Goal: Task Accomplishment & Management: Manage account settings

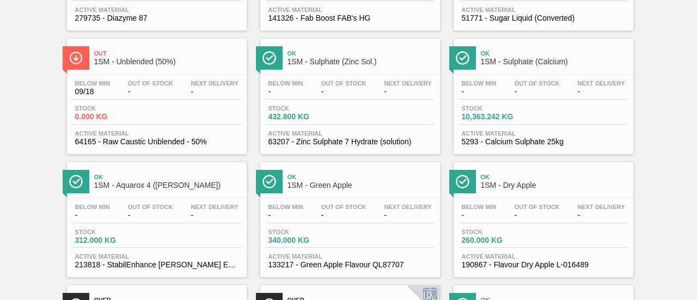
scroll to position [708, 0]
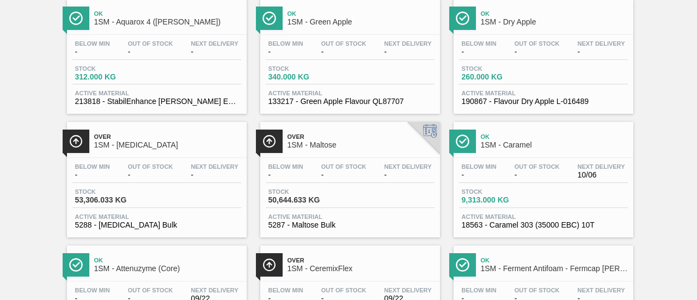
click at [183, 208] on div "Stock 53,306.033 KG" at bounding box center [156, 198] width 169 height 20
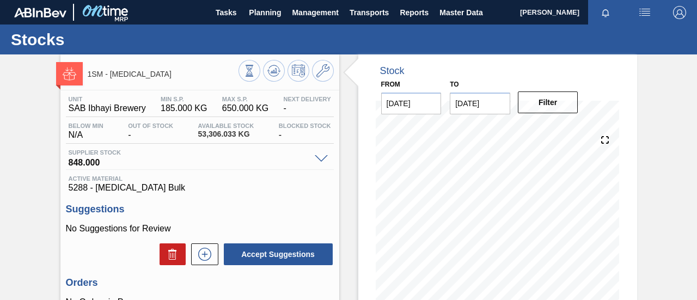
scroll to position [109, 0]
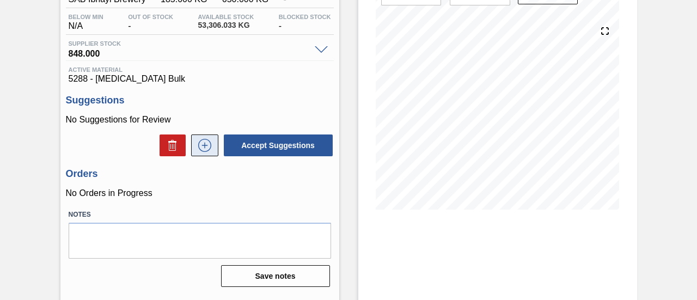
click at [207, 150] on icon at bounding box center [204, 145] width 17 height 13
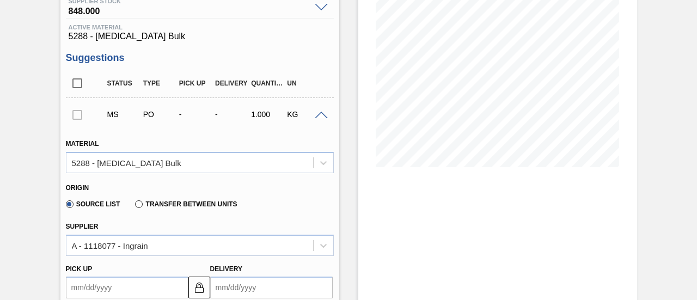
scroll to position [272, 0]
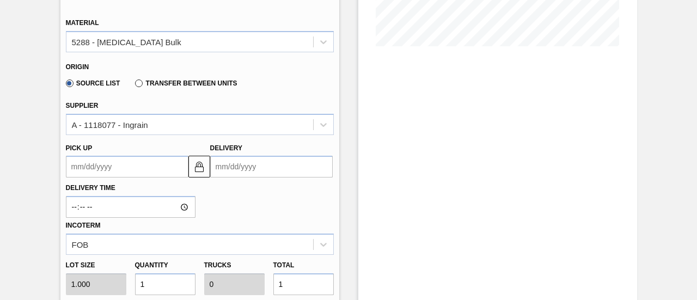
click at [275, 173] on input "Delivery" at bounding box center [271, 167] width 123 height 22
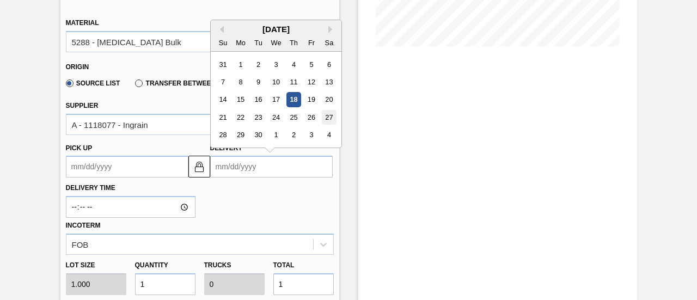
click at [330, 118] on div "27" at bounding box center [328, 117] width 15 height 15
type up3249147185 "[DATE]"
type input "[DATE]"
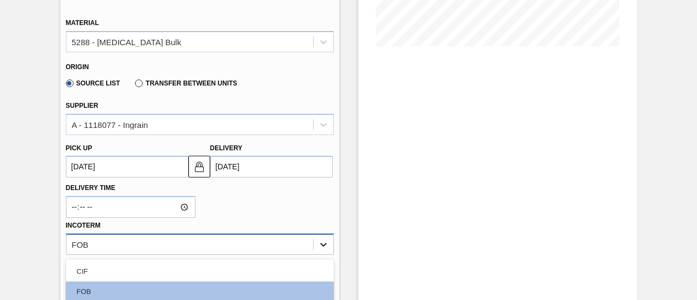
click at [320, 245] on div "option CPT focused, 6 of 11. 11 results available. Use Up and Down to choose op…" at bounding box center [200, 244] width 268 height 21
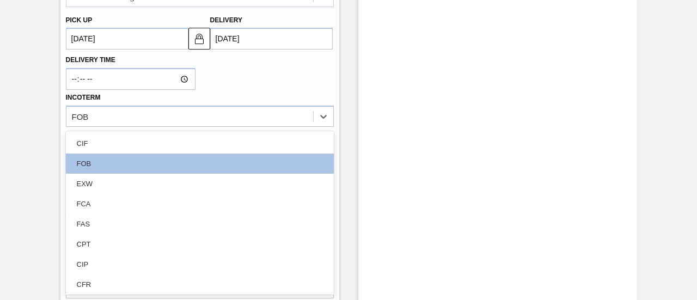
click at [232, 83] on div "Delivery Time Incoterm option CIF focused, 1 of 11. 11 results available. Use U…" at bounding box center [200, 88] width 277 height 77
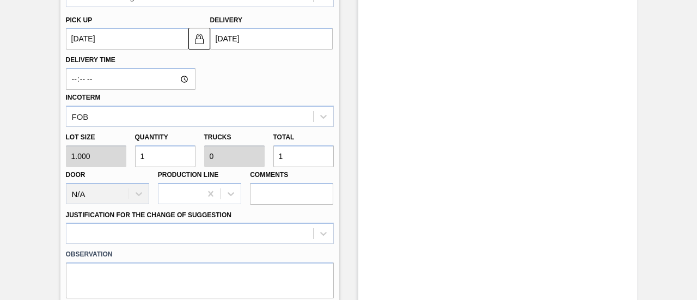
click at [293, 153] on input "1" at bounding box center [303, 156] width 60 height 22
type input "0"
type input "4"
type input "44"
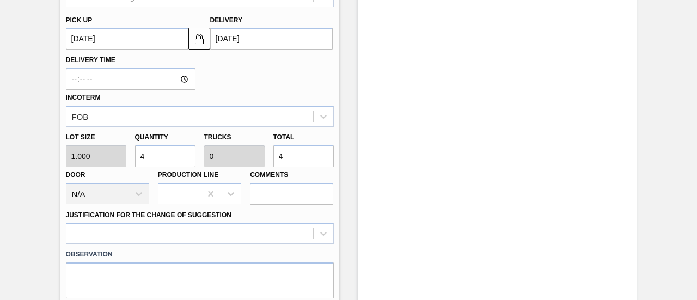
type input "0.001"
type input "44"
type input "444"
type input "0.014"
type input "444"
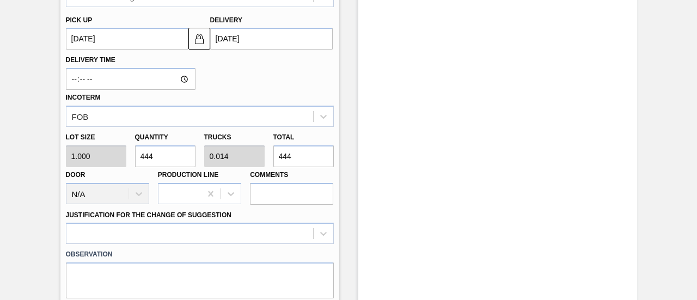
type input "4,440"
type input "0.139"
type input "4,440"
type input "44,400"
type input "1.387"
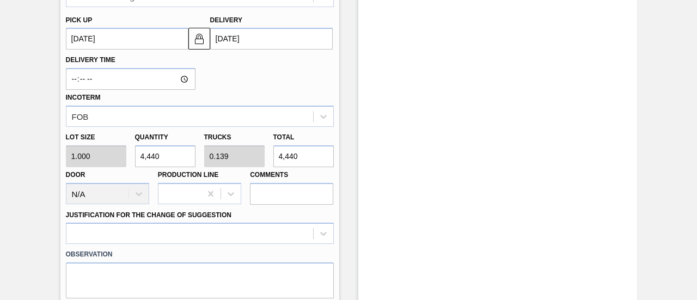
type input "44,400"
type input "444,000"
type input "13.875"
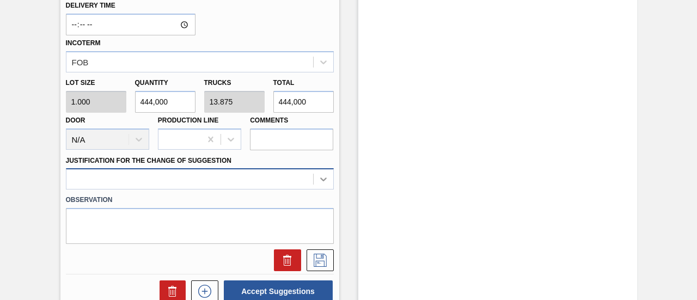
type input "444,000"
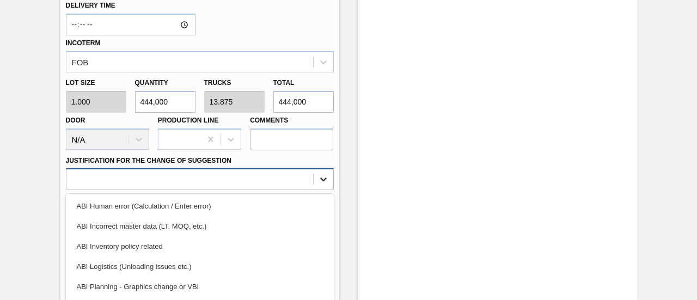
click at [324, 184] on div "option ABI Inventory policy related focused, 3 of 18. 18 results available. Use…" at bounding box center [200, 178] width 268 height 21
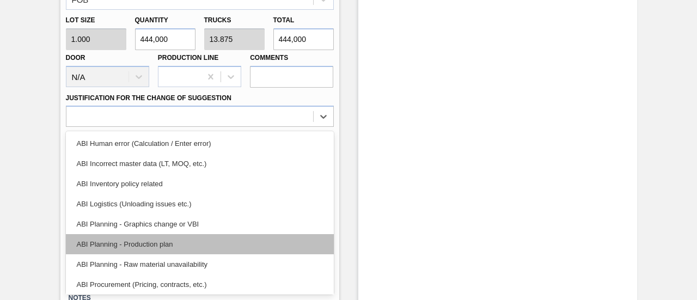
click at [132, 252] on div "ABI Planning - Production plan" at bounding box center [200, 244] width 268 height 20
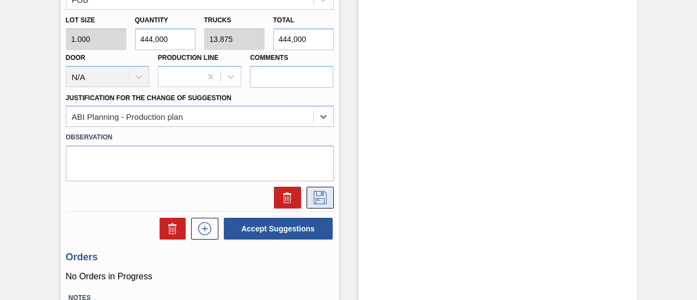
click at [325, 191] on button at bounding box center [320, 198] width 27 height 22
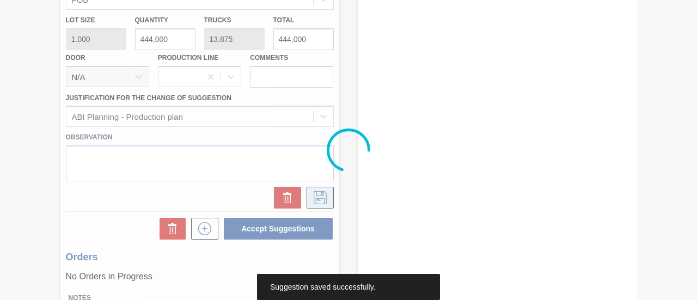
scroll to position [168, 0]
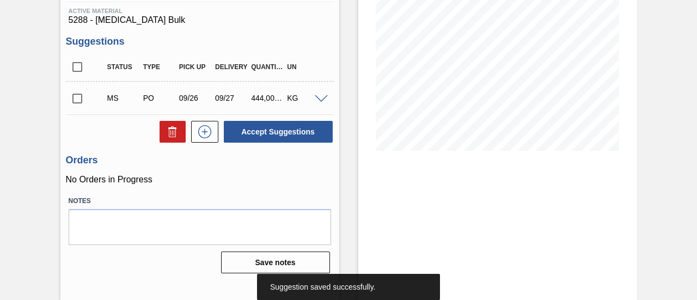
drag, startPoint x: 70, startPoint y: 96, endPoint x: 83, endPoint y: 100, distance: 12.9
click at [71, 97] on input "checkbox" at bounding box center [77, 98] width 23 height 23
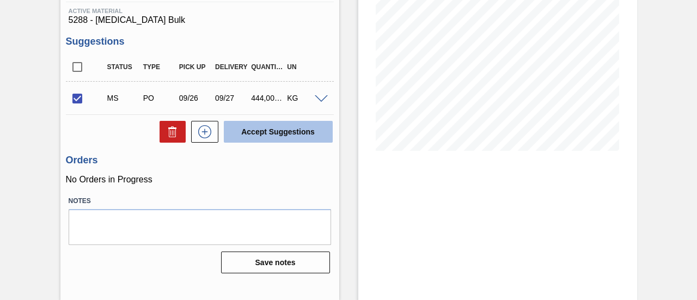
click at [289, 136] on button "Accept Suggestions" at bounding box center [278, 132] width 109 height 22
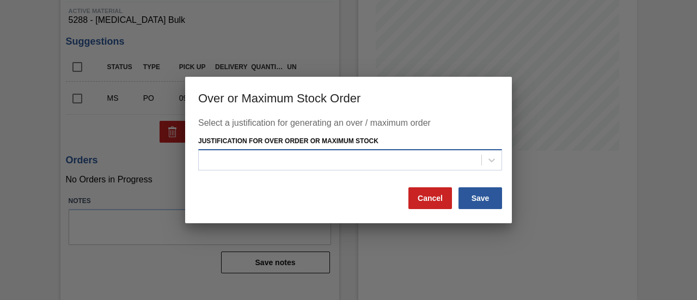
click at [394, 167] on div at bounding box center [340, 160] width 283 height 16
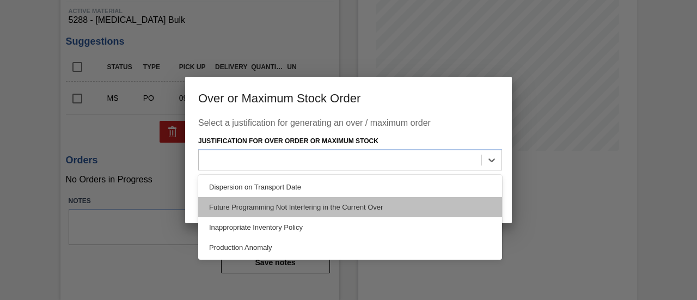
click at [357, 199] on div "Future Programming Not Interfering in the Current Over" at bounding box center [350, 207] width 304 height 20
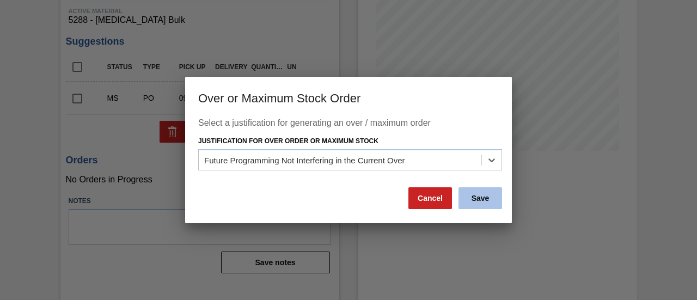
click at [489, 203] on button "Save" at bounding box center [481, 198] width 44 height 22
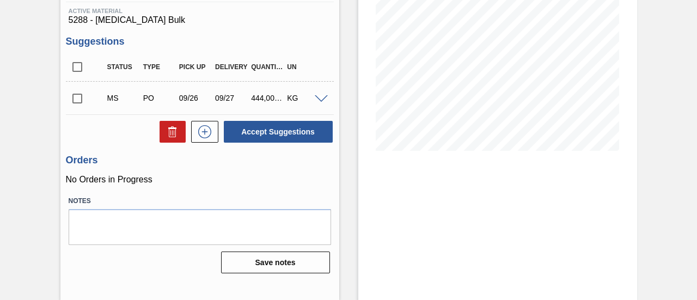
click at [80, 95] on input "checkbox" at bounding box center [77, 98] width 23 height 23
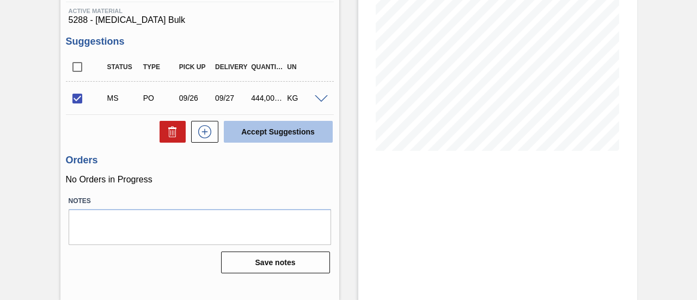
click at [301, 141] on button "Accept Suggestions" at bounding box center [278, 132] width 109 height 22
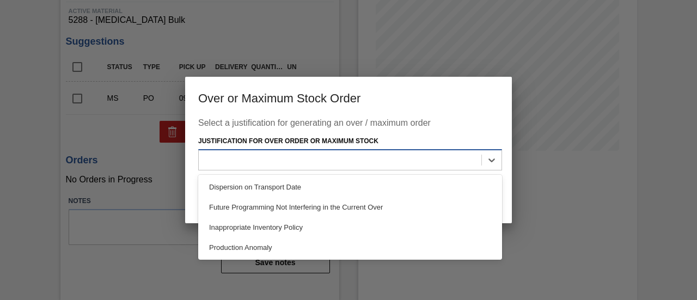
click at [326, 162] on div at bounding box center [340, 160] width 283 height 16
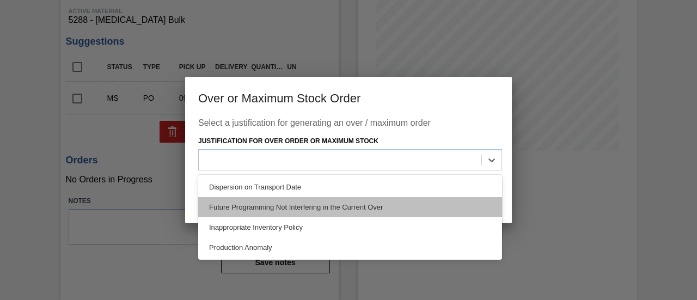
click at [315, 208] on div "Future Programming Not Interfering in the Current Over" at bounding box center [350, 207] width 304 height 20
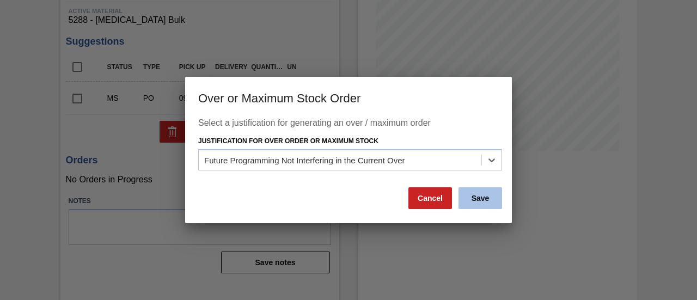
click at [472, 199] on button "Save" at bounding box center [481, 198] width 44 height 22
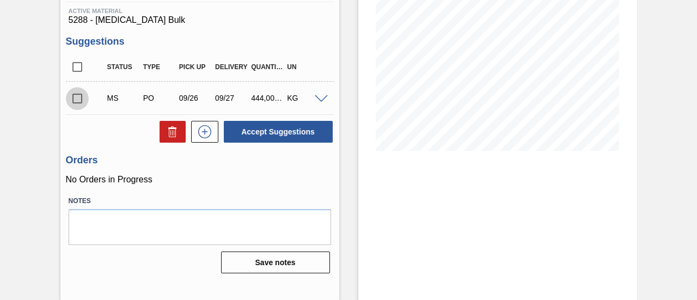
click at [76, 100] on input "checkbox" at bounding box center [77, 98] width 23 height 23
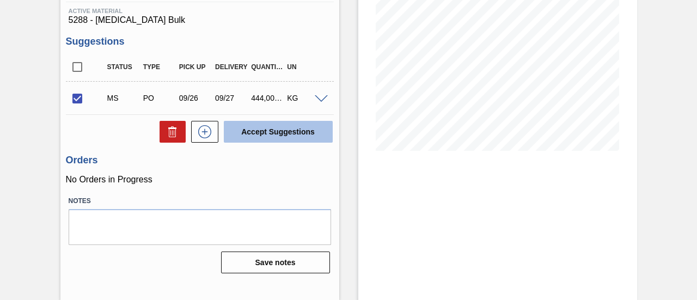
click at [271, 132] on button "Accept Suggestions" at bounding box center [278, 132] width 109 height 22
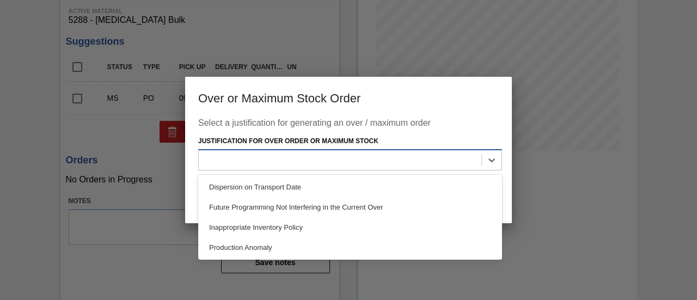
click at [342, 161] on div at bounding box center [340, 160] width 283 height 16
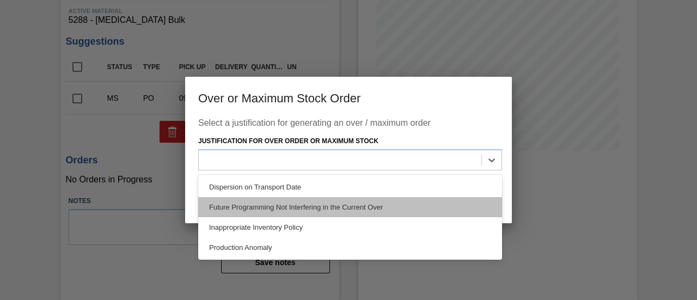
click at [345, 210] on div "Future Programming Not Interfering in the Current Over" at bounding box center [350, 207] width 304 height 20
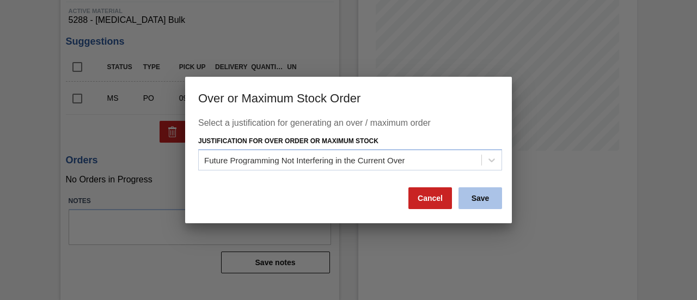
click at [477, 198] on button "Save" at bounding box center [481, 198] width 44 height 22
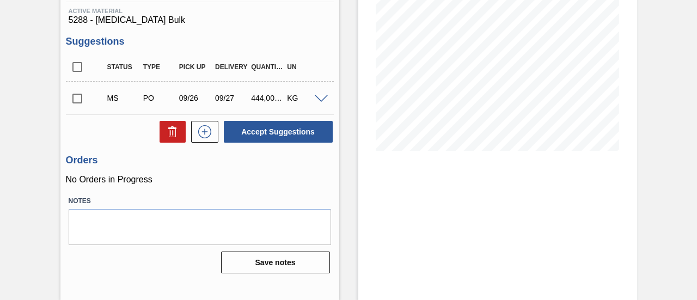
scroll to position [113, 0]
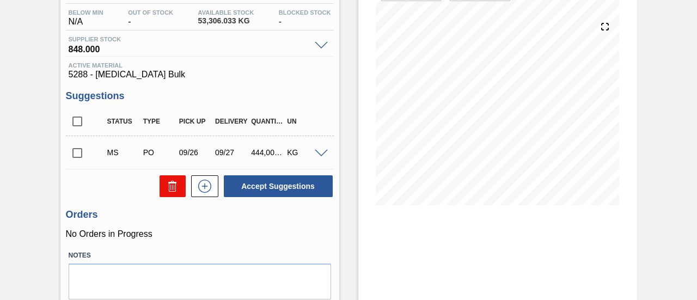
click at [182, 189] on button at bounding box center [173, 186] width 26 height 22
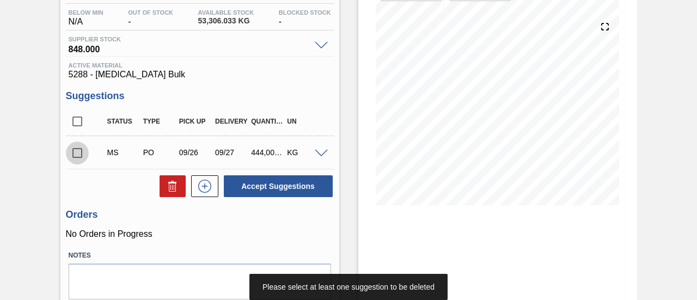
click at [74, 151] on input "checkbox" at bounding box center [77, 153] width 23 height 23
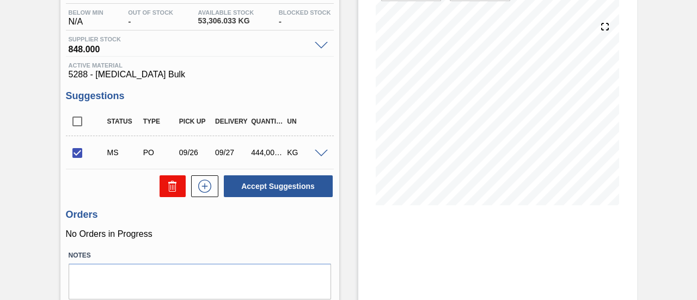
click at [172, 193] on button at bounding box center [173, 186] width 26 height 22
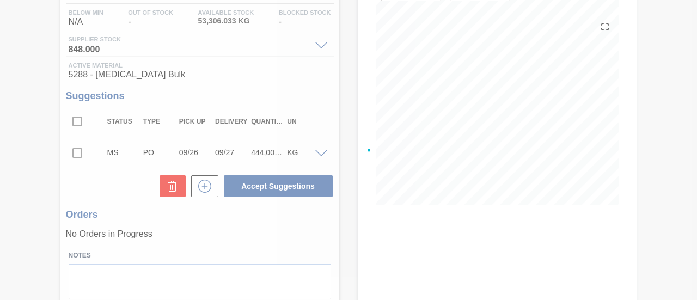
checkbox input "false"
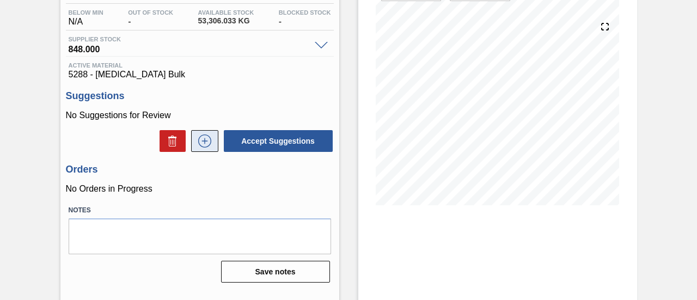
click at [209, 145] on icon at bounding box center [204, 141] width 13 height 13
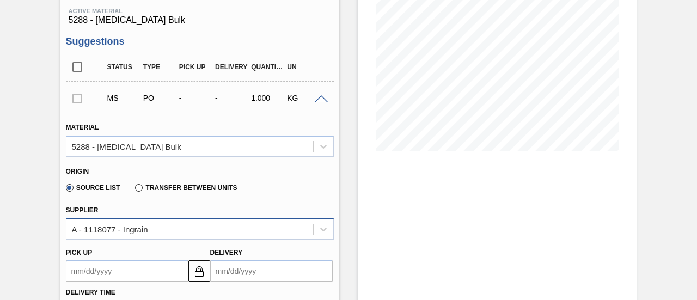
scroll to position [222, 0]
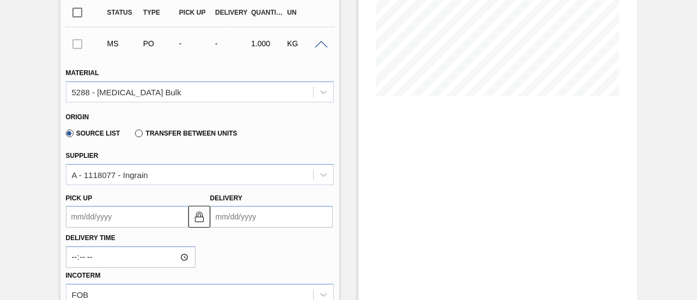
click at [276, 216] on input "Delivery" at bounding box center [271, 217] width 123 height 22
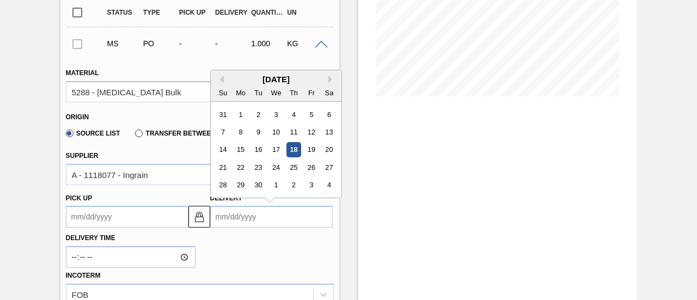
click at [331, 164] on div "27" at bounding box center [328, 167] width 15 height 15
type up3249147191 "[DATE]"
type input "[DATE]"
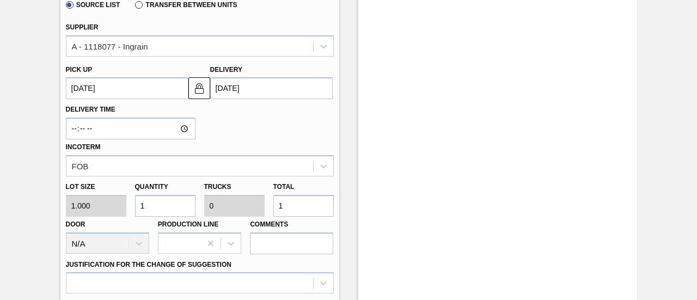
scroll to position [386, 0]
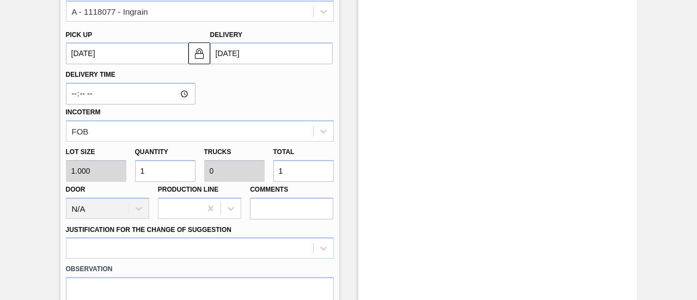
click at [308, 172] on input "1" at bounding box center [303, 171] width 60 height 22
type input "0"
type input "4"
type input "44"
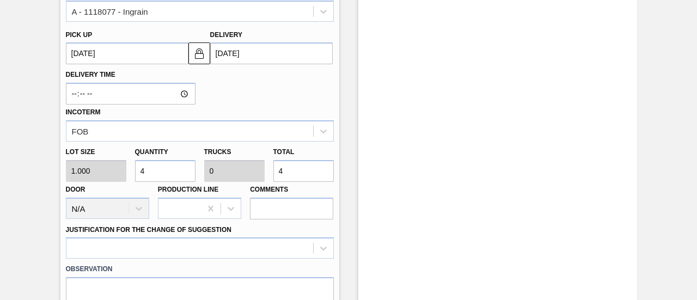
type input "0.001"
type input "44"
type input "444"
type input "0.014"
type input "444,000"
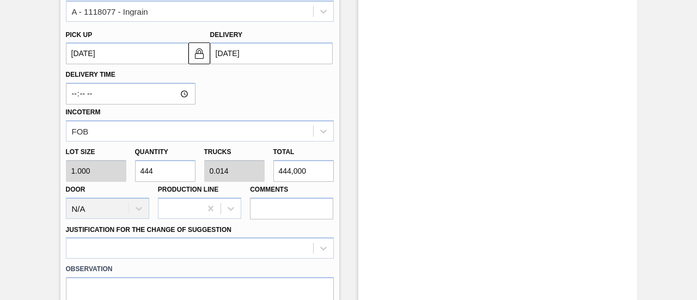
type input "444,000"
type input "13.875"
click at [303, 254] on div at bounding box center [200, 248] width 268 height 21
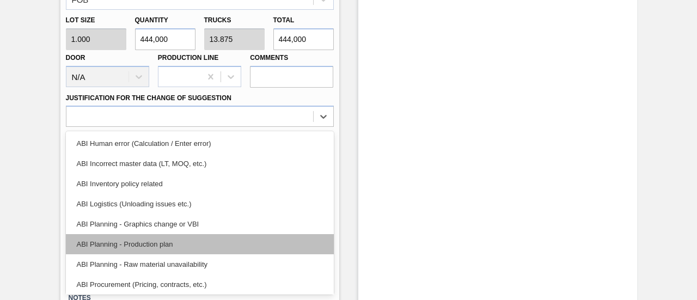
click at [239, 245] on div "ABI Planning - Production plan" at bounding box center [200, 244] width 268 height 20
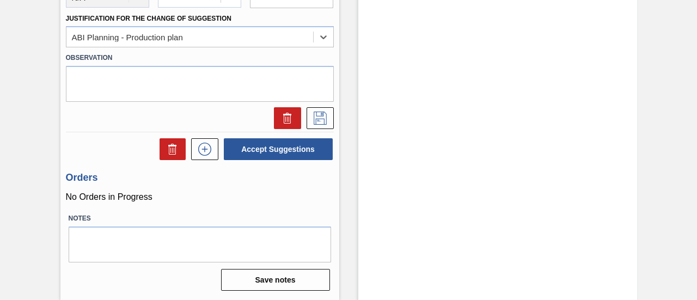
scroll to position [598, 0]
click at [319, 119] on icon at bounding box center [320, 118] width 17 height 13
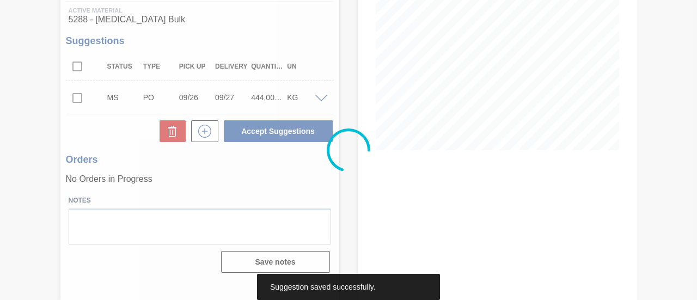
scroll to position [168, 0]
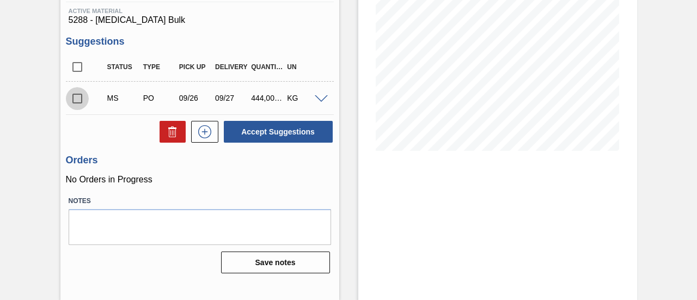
click at [78, 102] on input "checkbox" at bounding box center [77, 98] width 23 height 23
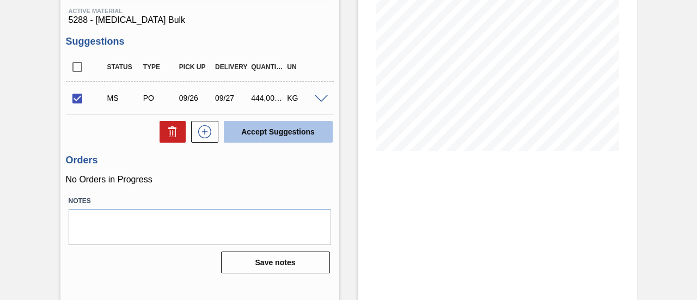
click at [244, 138] on button "Accept Suggestions" at bounding box center [278, 132] width 109 height 22
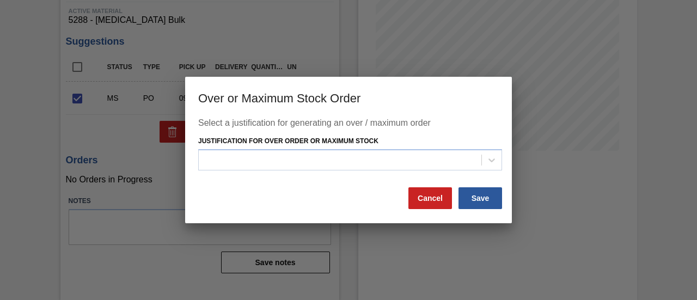
click at [321, 172] on div "Select a justification for generating an over / maximum order Justification for…" at bounding box center [348, 152] width 301 height 68
click at [322, 171] on div "Select a justification for generating an over / maximum order Justification for…" at bounding box center [348, 152] width 301 height 68
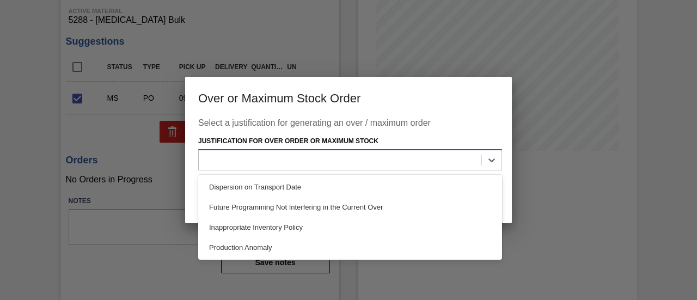
click at [325, 169] on div at bounding box center [350, 159] width 304 height 21
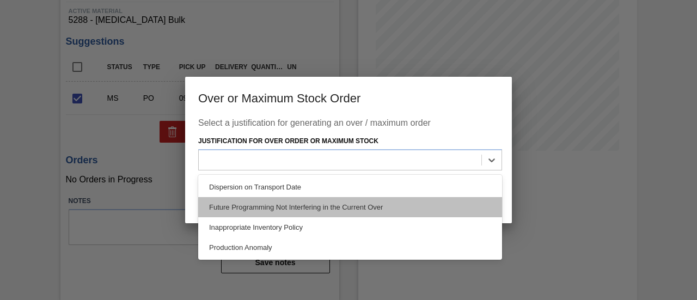
click at [325, 205] on div "Future Programming Not Interfering in the Current Over" at bounding box center [350, 207] width 304 height 20
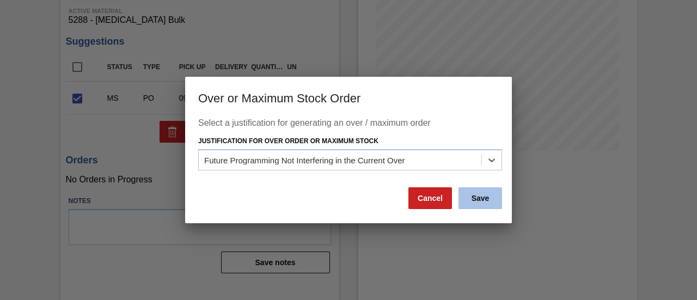
click at [477, 200] on button "Save" at bounding box center [481, 198] width 44 height 22
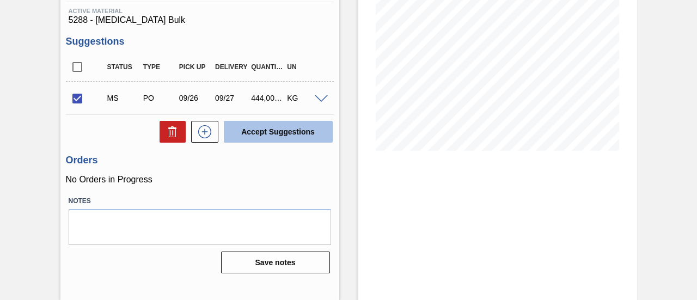
click at [240, 138] on button "Accept Suggestions" at bounding box center [278, 132] width 109 height 22
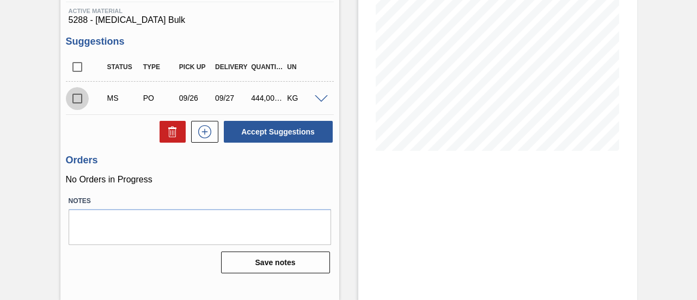
click at [83, 100] on input "checkbox" at bounding box center [77, 98] width 23 height 23
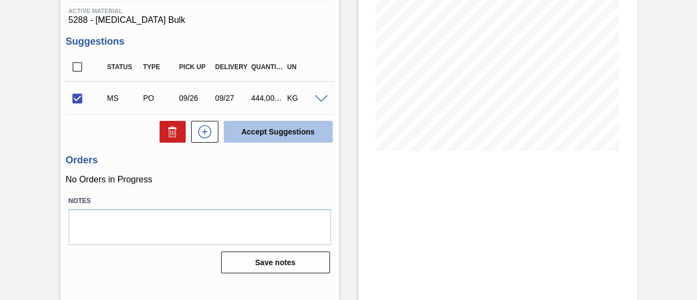
click at [262, 130] on button "Accept Suggestions" at bounding box center [278, 132] width 109 height 22
checkbox input "false"
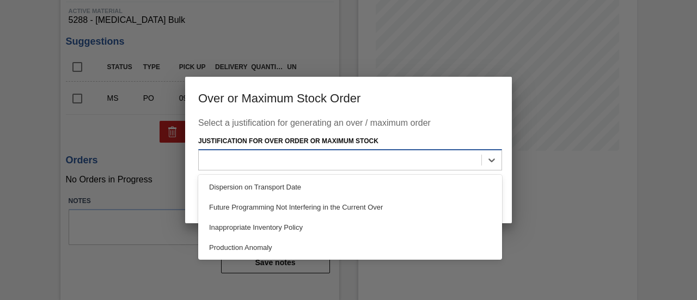
click at [332, 156] on div at bounding box center [340, 160] width 283 height 16
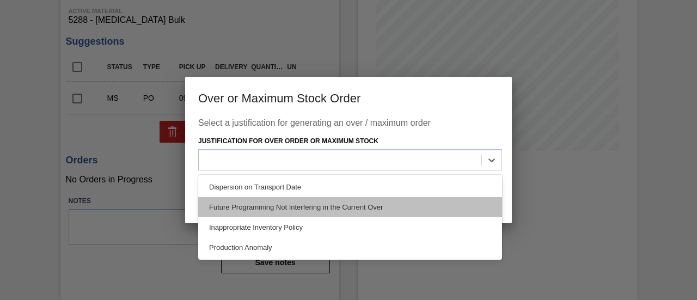
click at [311, 207] on div "Future Programming Not Interfering in the Current Over" at bounding box center [350, 207] width 304 height 20
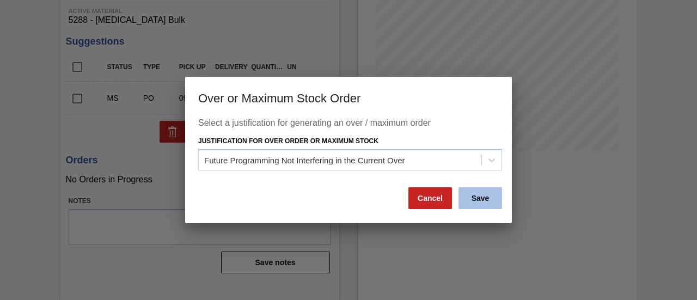
click at [483, 193] on button "Save" at bounding box center [481, 198] width 44 height 22
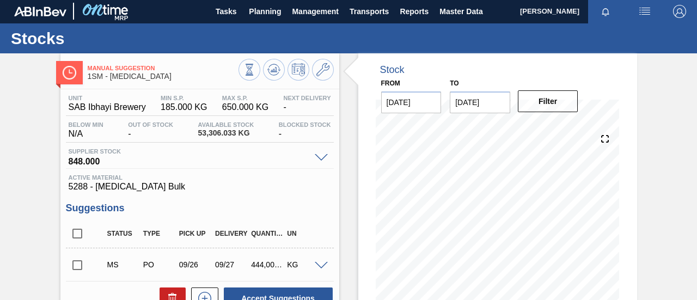
scroll to position [0, 0]
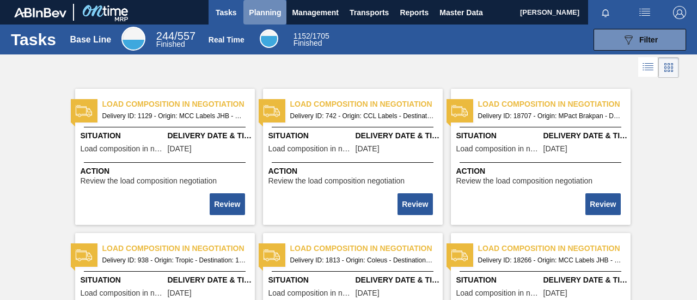
click at [268, 8] on span "Planning" at bounding box center [265, 12] width 32 height 13
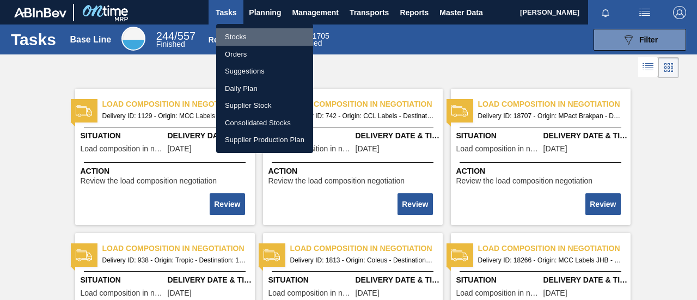
click at [257, 38] on li "Stocks" at bounding box center [264, 36] width 97 height 17
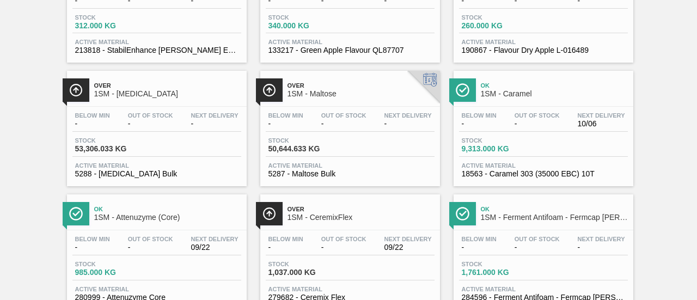
scroll to position [763, 0]
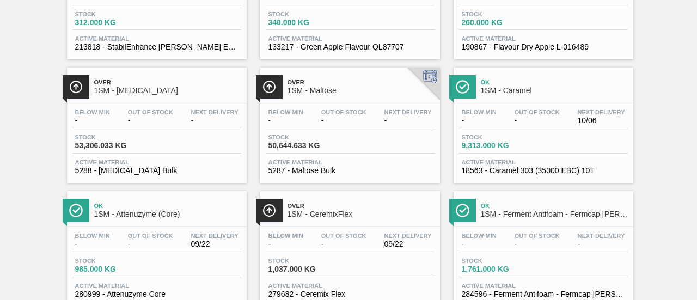
click at [149, 154] on div "Stock 53,306.033 KG" at bounding box center [156, 144] width 169 height 20
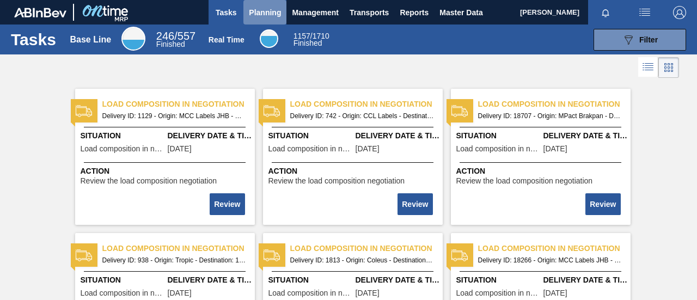
click at [269, 11] on span "Planning" at bounding box center [265, 12] width 32 height 13
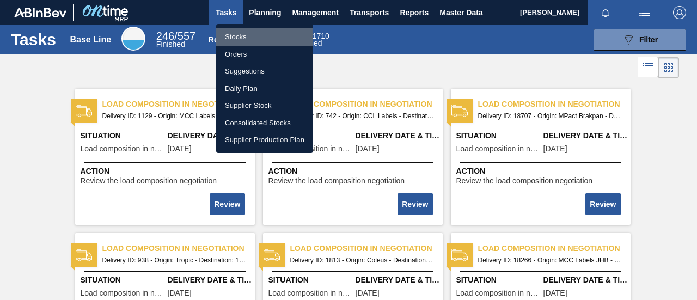
click at [254, 33] on li "Stocks" at bounding box center [264, 36] width 97 height 17
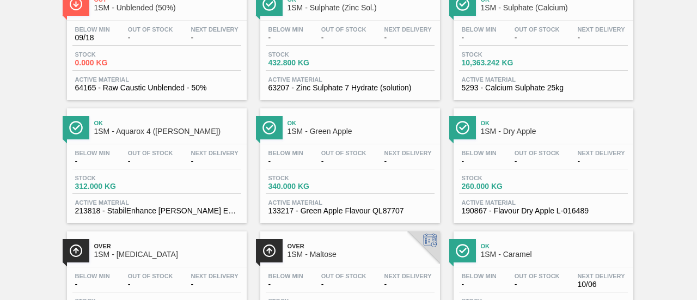
scroll to position [599, 0]
click at [171, 238] on div "Over 1SM - [MEDICAL_DATA]" at bounding box center [157, 246] width 180 height 30
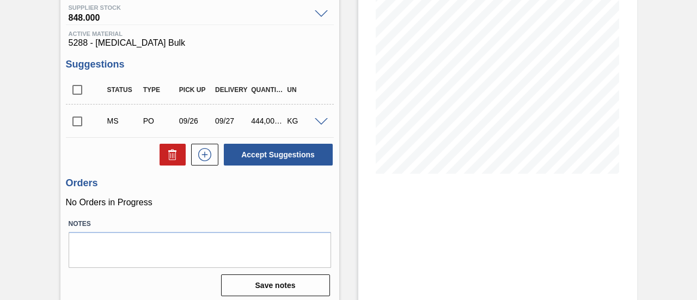
scroll to position [163, 0]
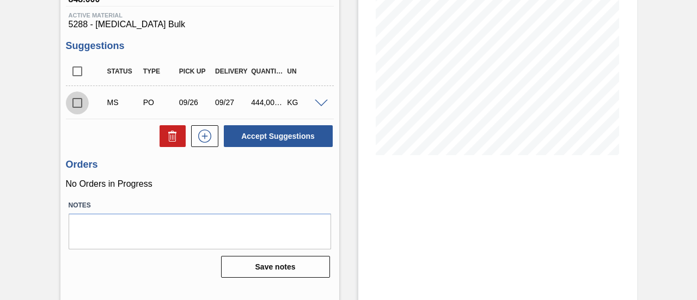
click at [78, 104] on input "checkbox" at bounding box center [77, 103] width 23 height 23
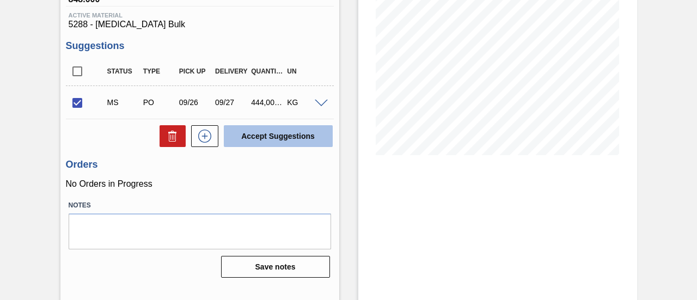
click at [270, 139] on button "Accept Suggestions" at bounding box center [278, 136] width 109 height 22
checkbox input "false"
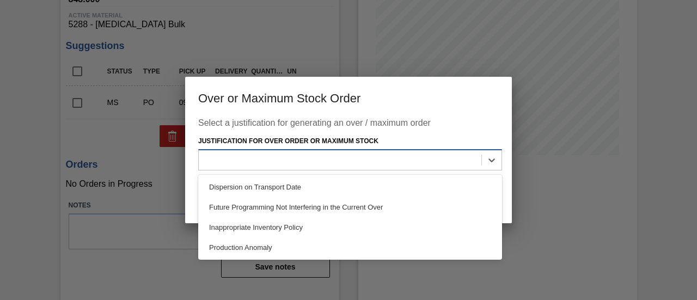
click at [337, 163] on div at bounding box center [340, 160] width 283 height 16
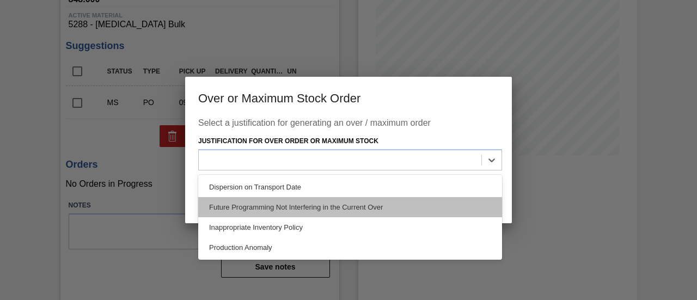
click at [339, 206] on div "Future Programming Not Interfering in the Current Over" at bounding box center [350, 207] width 304 height 20
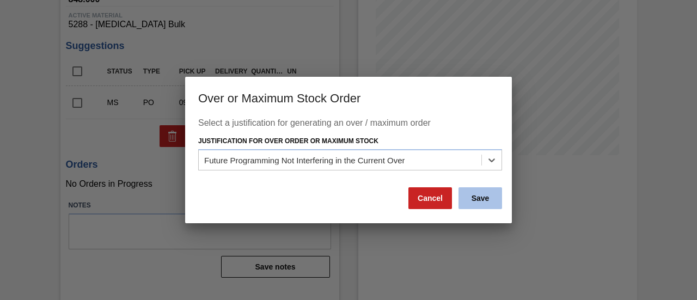
click at [463, 189] on button "Save" at bounding box center [481, 198] width 44 height 22
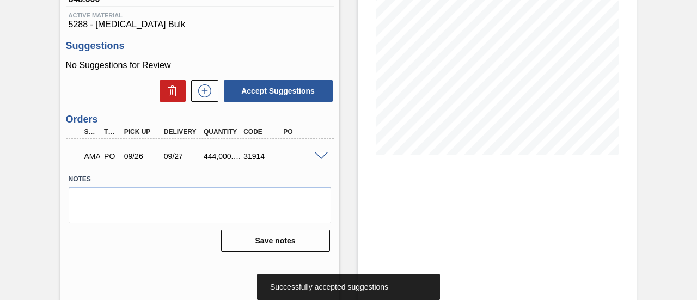
click at [319, 155] on span at bounding box center [321, 157] width 13 height 8
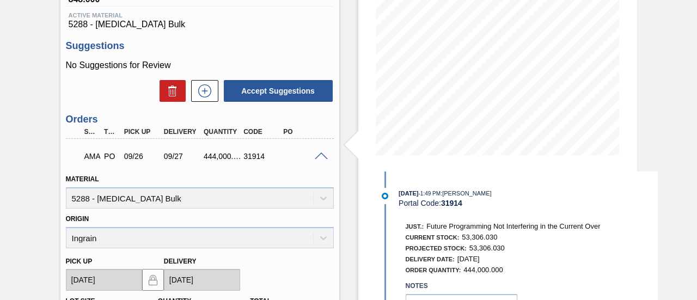
scroll to position [218, 0]
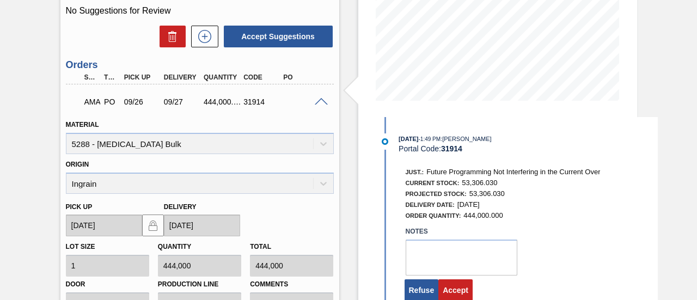
click at [92, 78] on div "Step" at bounding box center [91, 78] width 19 height 8
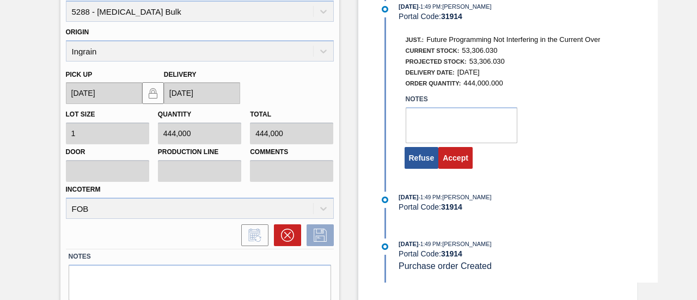
scroll to position [381, 0]
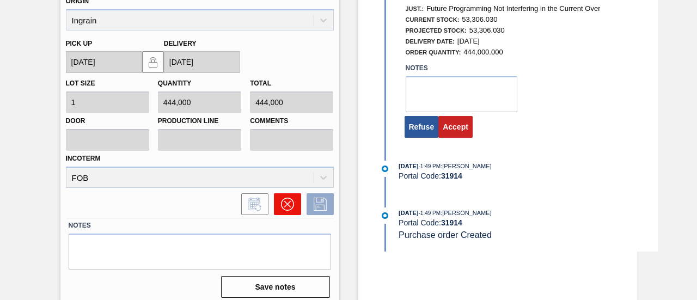
click at [291, 205] on icon at bounding box center [287, 204] width 13 height 13
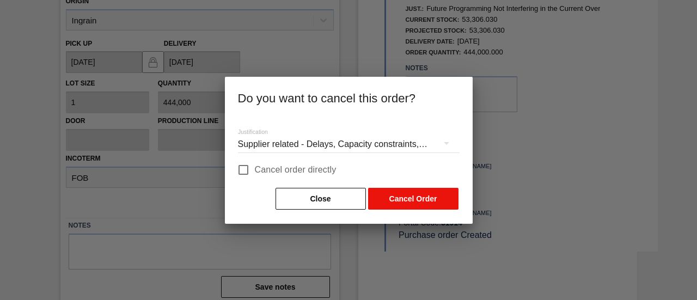
click at [398, 203] on button "Cancel Order" at bounding box center [413, 199] width 90 height 22
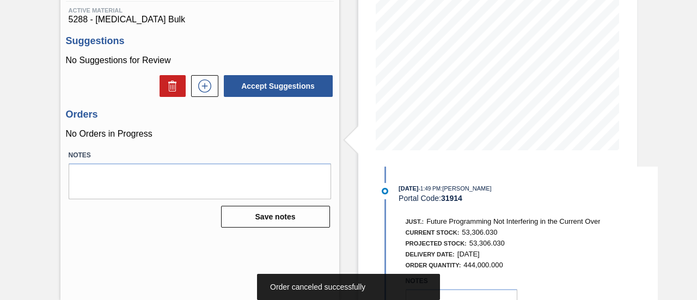
scroll to position [0, 0]
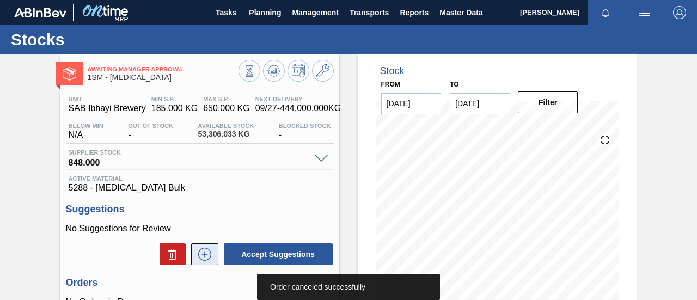
click at [198, 255] on icon at bounding box center [204, 254] width 17 height 13
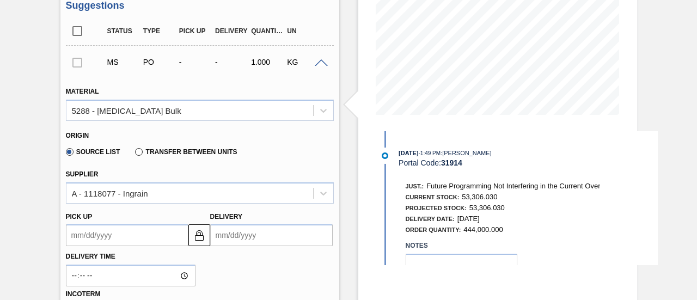
scroll to position [272, 0]
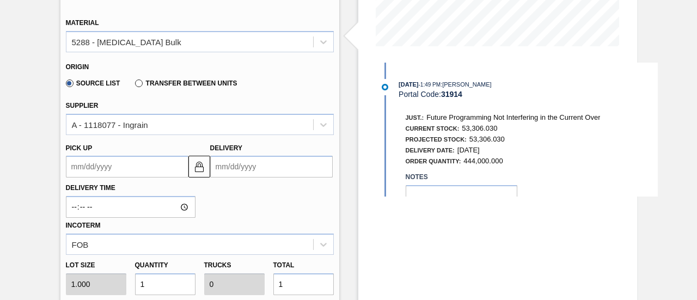
click at [265, 175] on input "Delivery" at bounding box center [271, 167] width 123 height 22
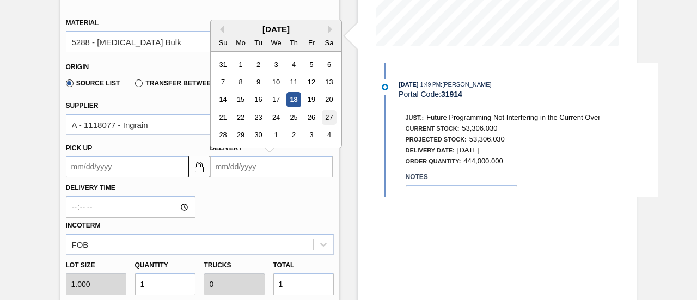
click at [325, 119] on div "27" at bounding box center [328, 117] width 15 height 15
type up3249147683 "[DATE]"
type input "[DATE]"
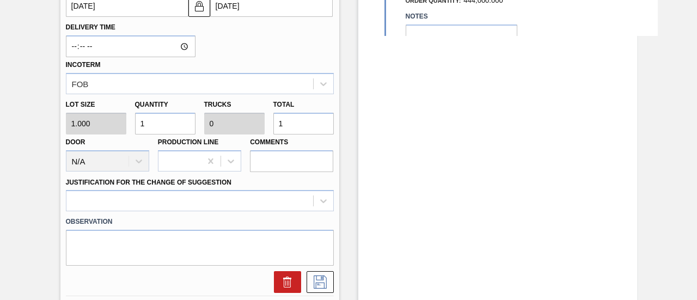
scroll to position [436, 0]
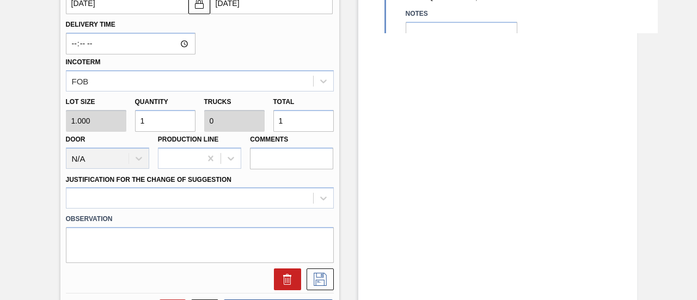
click at [263, 124] on div "Lot size 1.000 Quantity 1 Trucks 0 Total 1 Door N/A Production Line Comments" at bounding box center [200, 131] width 277 height 78
type input "4"
type input "44"
type input "0.001"
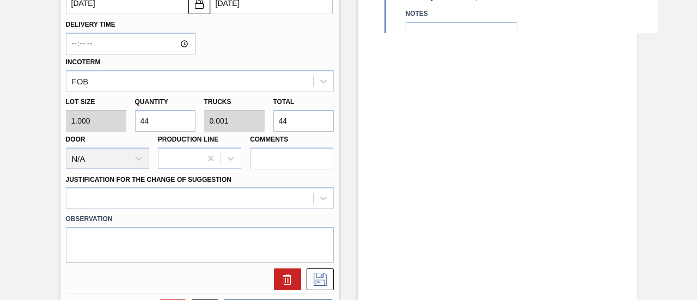
type input "444,000"
type input "13.875"
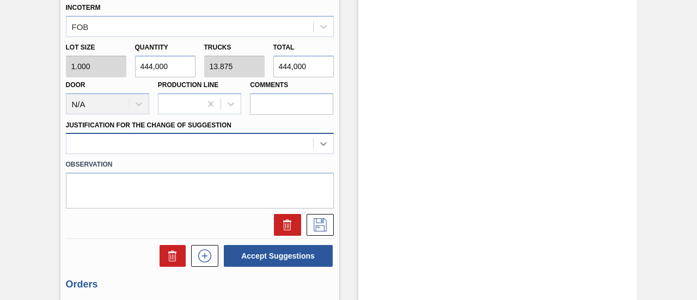
click at [314, 148] on div at bounding box center [200, 143] width 268 height 21
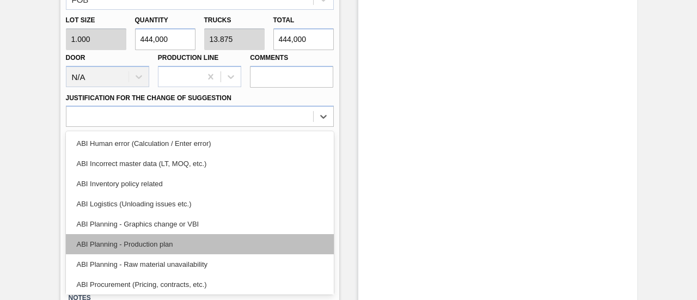
click at [182, 244] on div "ABI Planning - Production plan" at bounding box center [200, 244] width 268 height 20
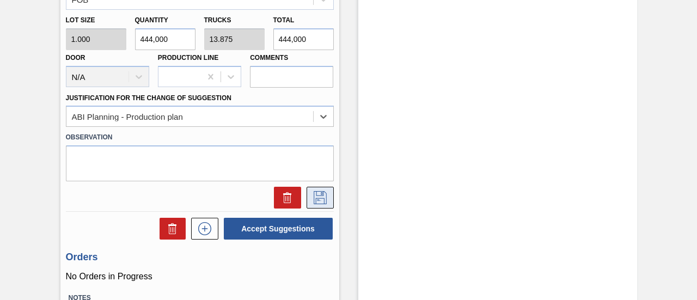
click at [320, 197] on icon at bounding box center [320, 197] width 17 height 13
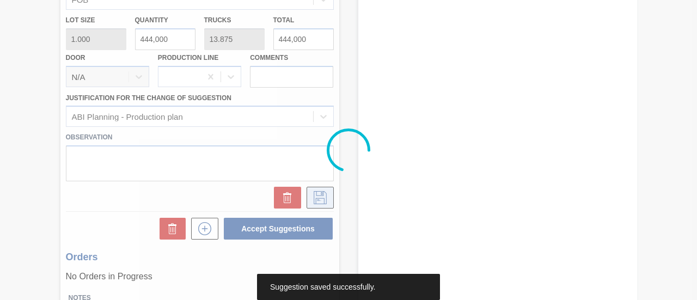
scroll to position [168, 0]
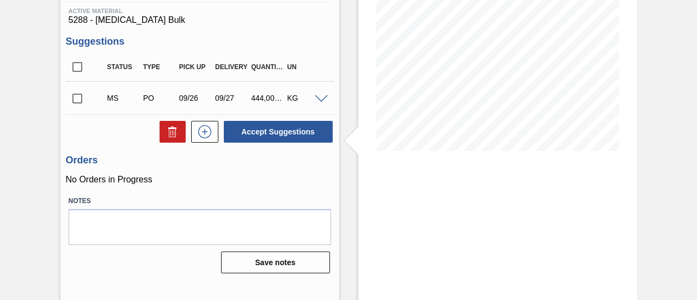
click at [76, 100] on input "checkbox" at bounding box center [77, 98] width 23 height 23
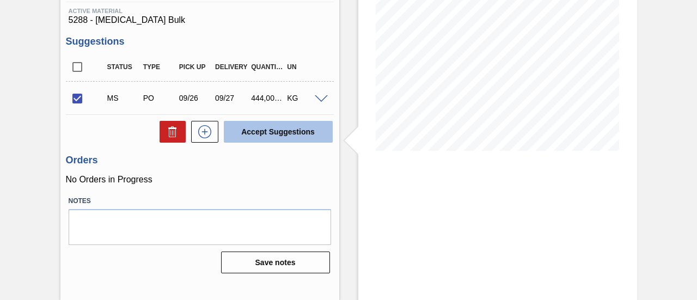
click at [278, 136] on button "Accept Suggestions" at bounding box center [278, 132] width 109 height 22
checkbox input "false"
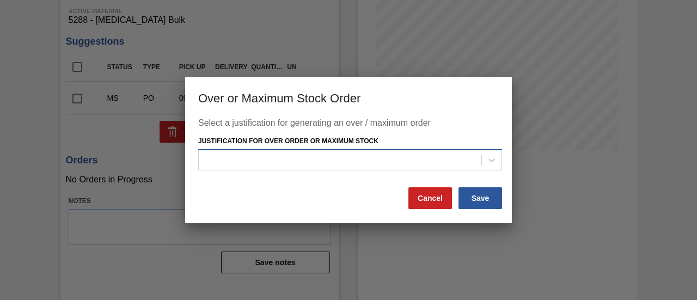
click at [289, 166] on div at bounding box center [340, 160] width 283 height 16
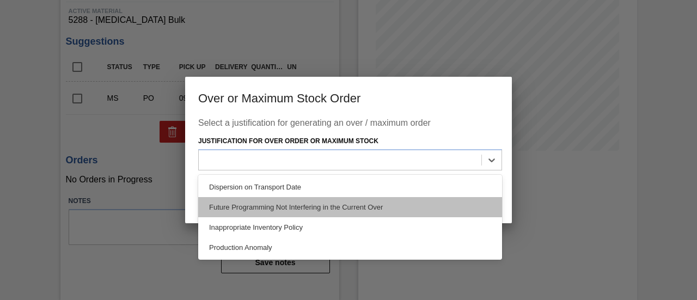
click at [304, 205] on div "Future Programming Not Interfering in the Current Over" at bounding box center [350, 207] width 304 height 20
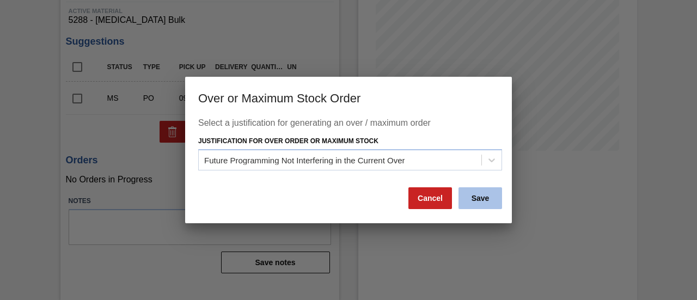
click at [483, 197] on button "Save" at bounding box center [481, 198] width 44 height 22
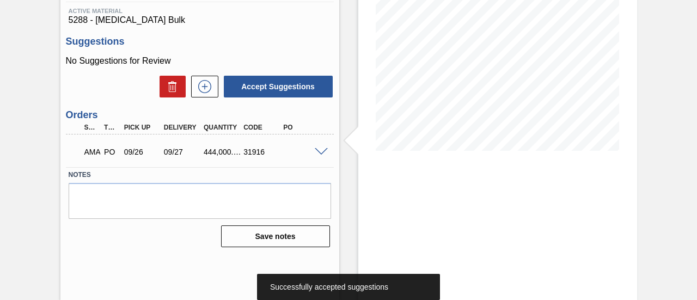
click at [316, 156] on div "AMA PO 09/26 09/27 444,000.000 31916" at bounding box center [200, 150] width 268 height 27
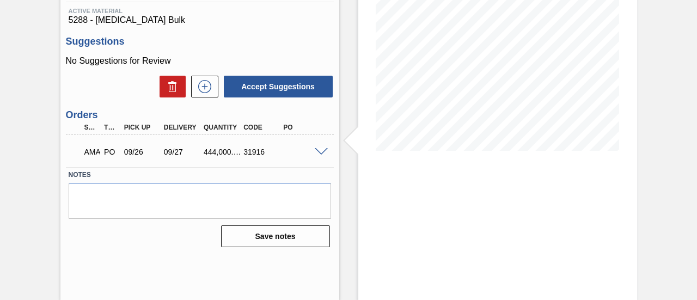
click at [318, 155] on span at bounding box center [321, 152] width 13 height 8
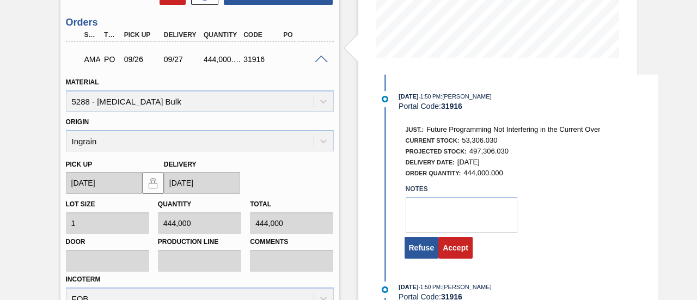
scroll to position [331, 0]
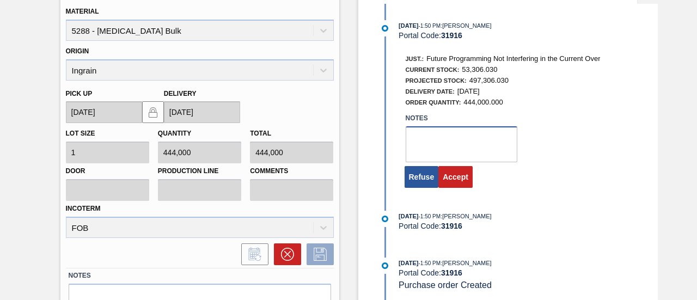
click at [410, 149] on textarea at bounding box center [462, 144] width 112 height 36
type textarea "."
click at [452, 184] on button "Accept" at bounding box center [456, 177] width 34 height 22
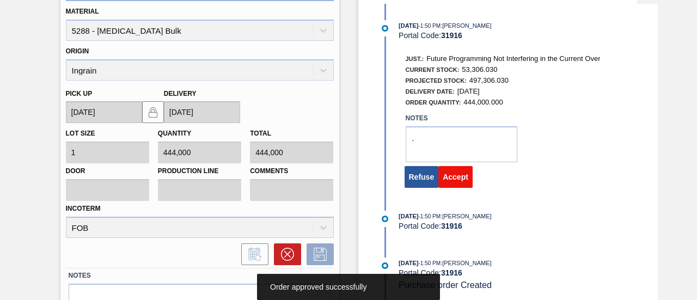
scroll to position [168, 0]
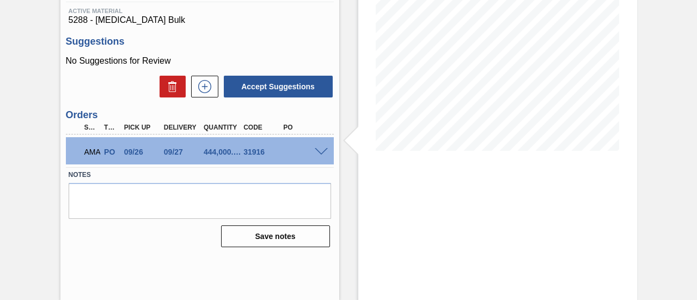
click at [322, 154] on span at bounding box center [321, 152] width 13 height 8
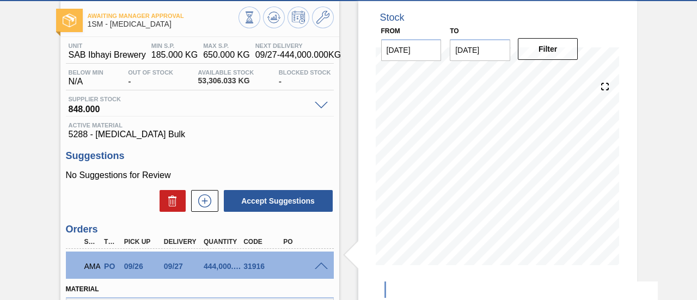
scroll to position [0, 0]
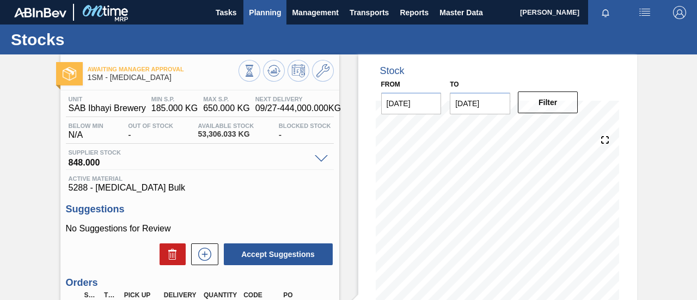
click at [283, 18] on button "Planning" at bounding box center [265, 12] width 43 height 25
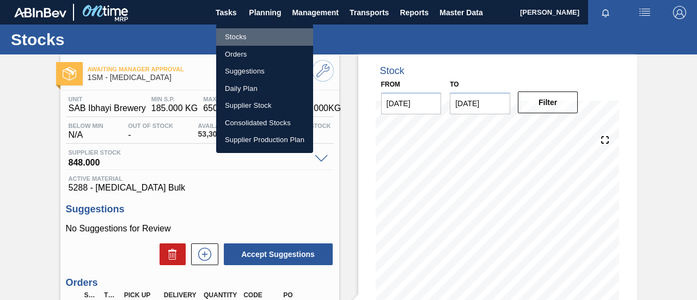
click at [242, 37] on li "Stocks" at bounding box center [264, 36] width 97 height 17
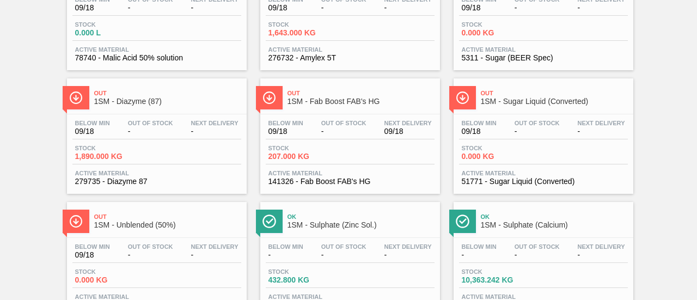
scroll to position [708, 0]
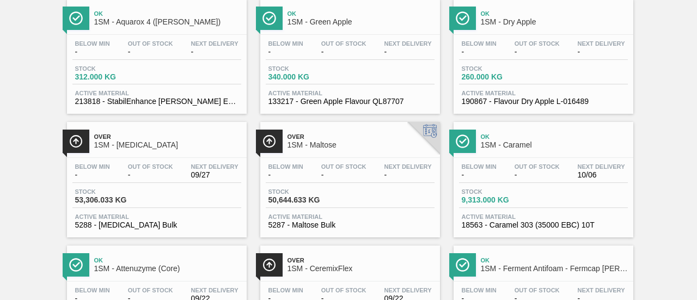
click at [370, 196] on div "Stock 50,644.633 KG" at bounding box center [350, 198] width 169 height 20
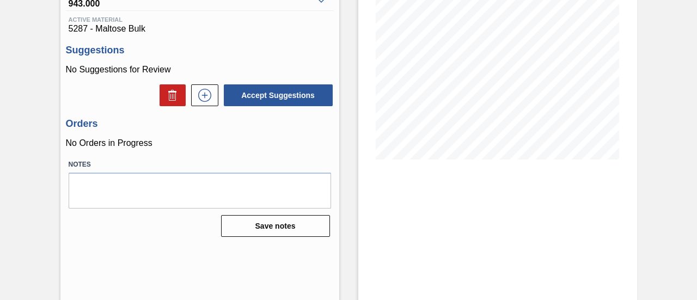
scroll to position [163, 0]
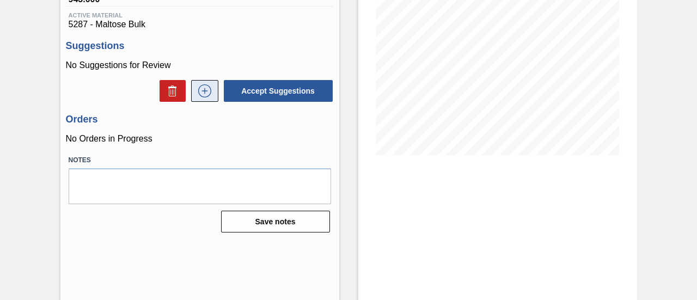
click at [212, 99] on button at bounding box center [204, 91] width 27 height 22
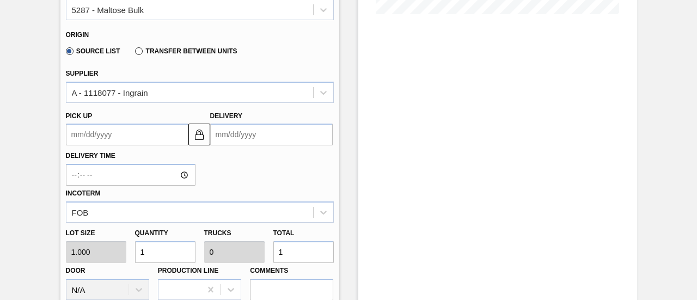
scroll to position [327, 0]
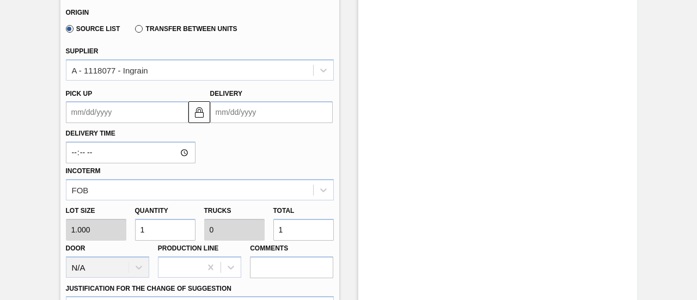
click at [290, 112] on input "Delivery" at bounding box center [271, 112] width 123 height 22
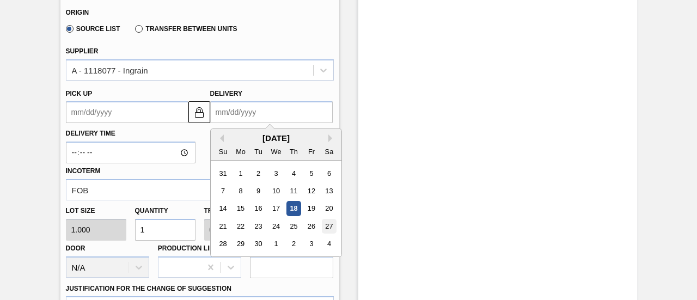
click at [326, 225] on div "27" at bounding box center [328, 226] width 15 height 15
type up3249147694 "[DATE]"
type input "[DATE]"
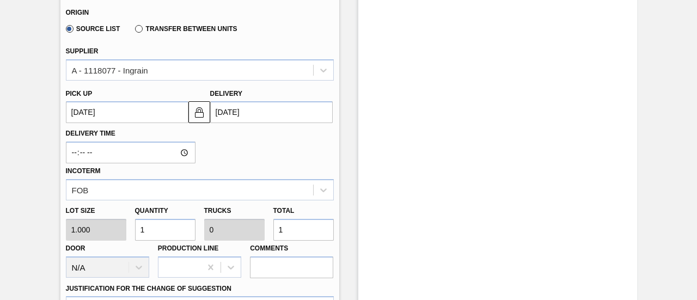
scroll to position [436, 0]
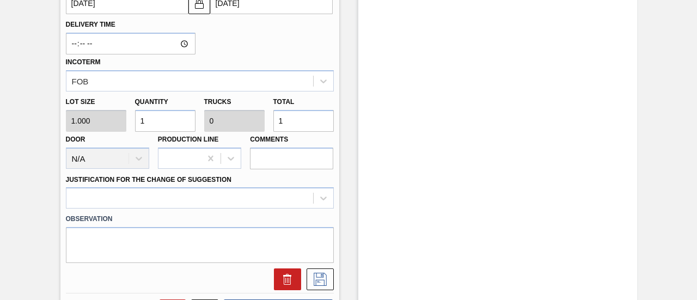
click at [237, 127] on div "Lot size 1.000 Quantity 1 Trucks 0 Total 1 Door N/A Production Line Comments" at bounding box center [200, 131] width 277 height 78
type input "3"
type input "37"
type input "0.002"
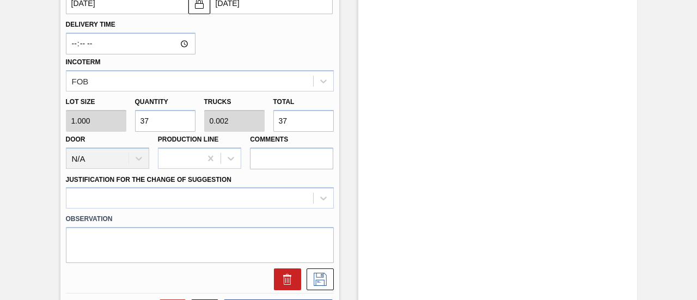
type input "37,000"
type input "1.609"
click at [309, 197] on div at bounding box center [200, 197] width 268 height 21
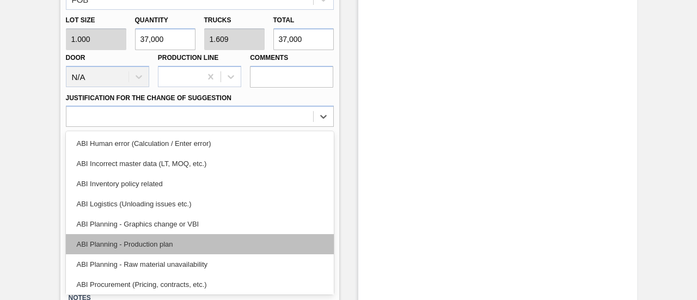
click at [213, 239] on div "ABI Planning - Production plan" at bounding box center [200, 244] width 268 height 20
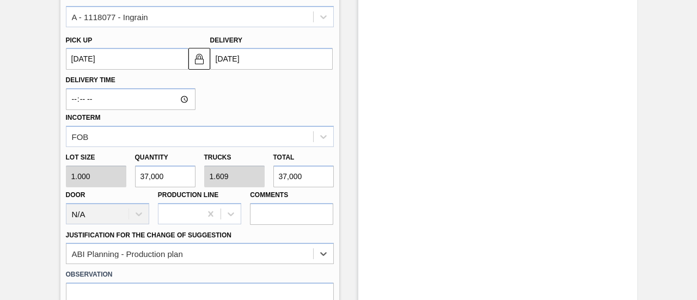
scroll to position [598, 0]
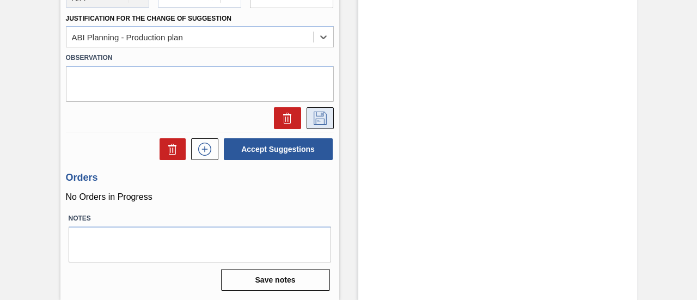
click at [324, 126] on button at bounding box center [320, 118] width 27 height 22
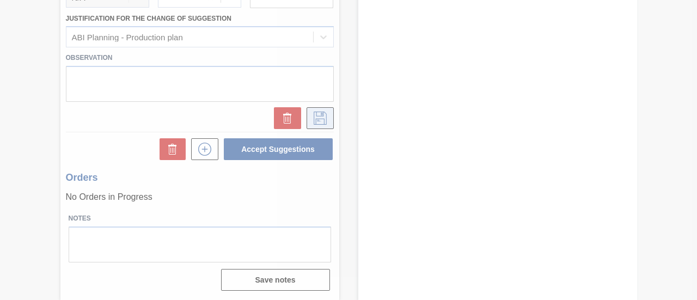
scroll to position [168, 0]
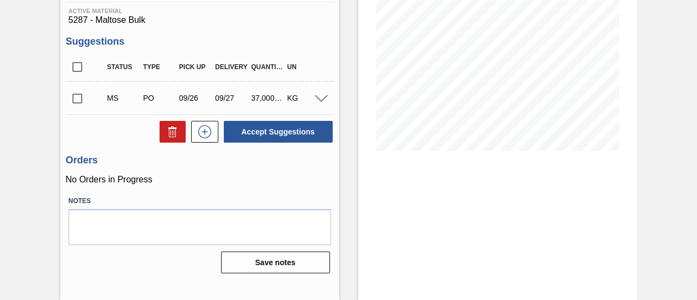
click at [75, 96] on input "checkbox" at bounding box center [77, 98] width 23 height 23
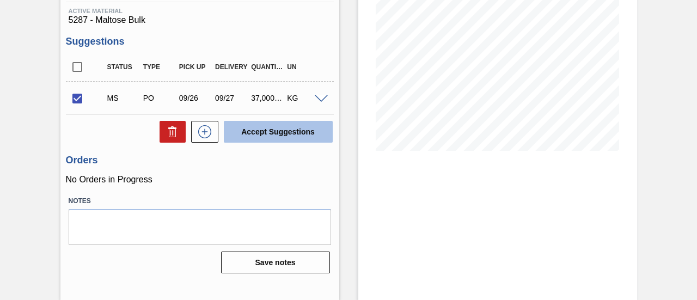
click at [270, 136] on button "Accept Suggestions" at bounding box center [278, 132] width 109 height 22
checkbox input "false"
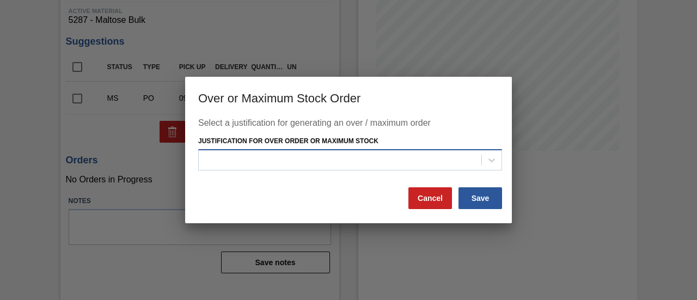
click at [459, 165] on div at bounding box center [340, 160] width 283 height 16
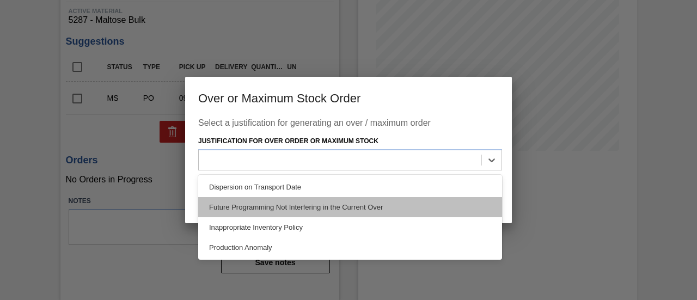
click at [309, 205] on div "Future Programming Not Interfering in the Current Over" at bounding box center [350, 207] width 304 height 20
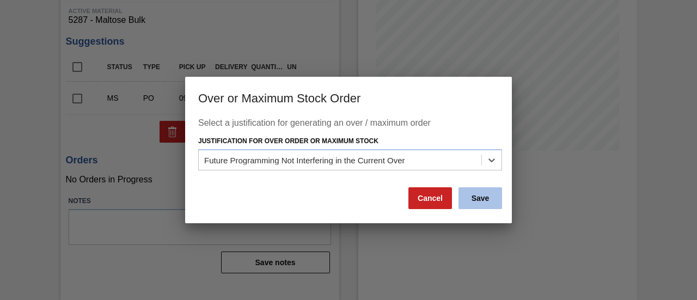
click at [480, 203] on button "Save" at bounding box center [481, 198] width 44 height 22
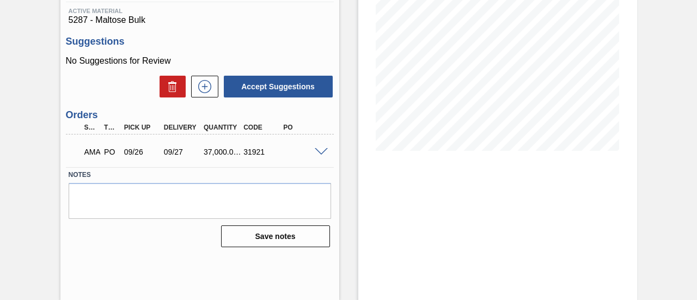
click at [318, 150] on span at bounding box center [321, 152] width 13 height 8
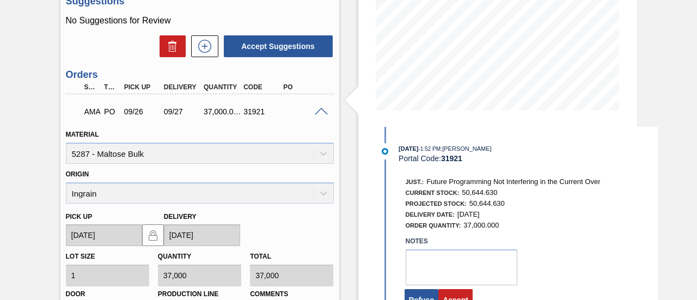
scroll to position [222, 0]
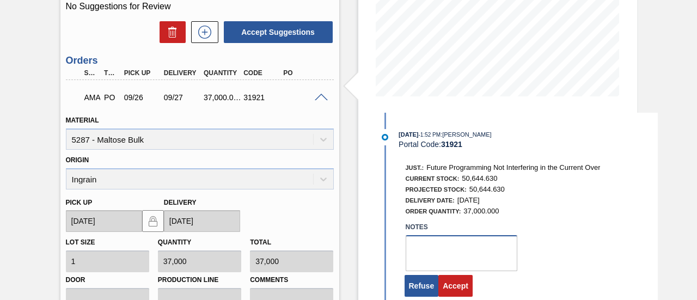
click at [436, 245] on textarea at bounding box center [462, 253] width 112 height 36
type textarea "."
click at [457, 288] on button "Accept" at bounding box center [456, 286] width 34 height 22
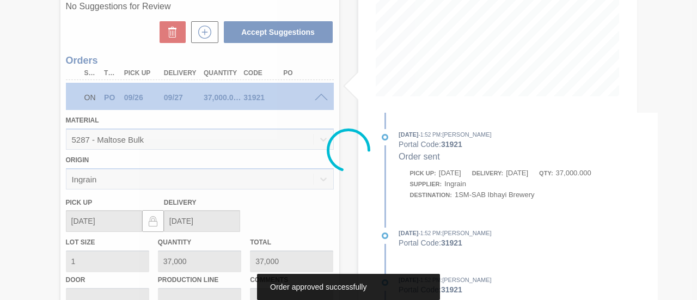
scroll to position [168, 0]
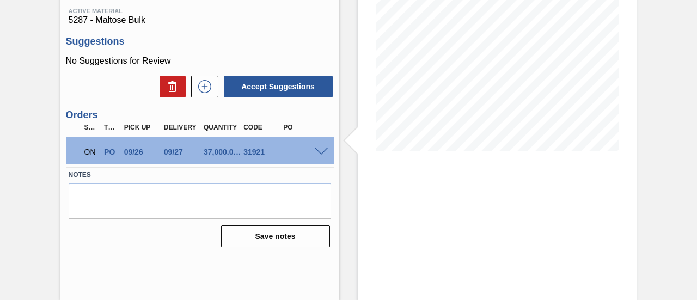
click at [320, 153] on span at bounding box center [321, 152] width 13 height 8
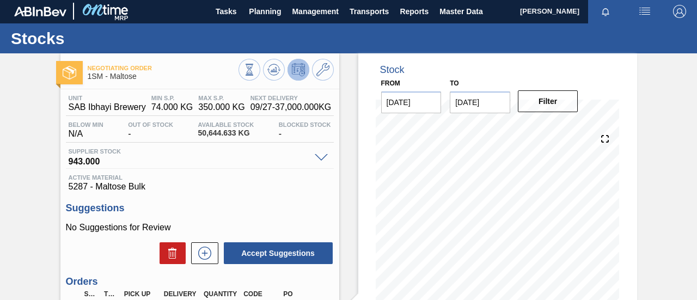
scroll to position [0, 0]
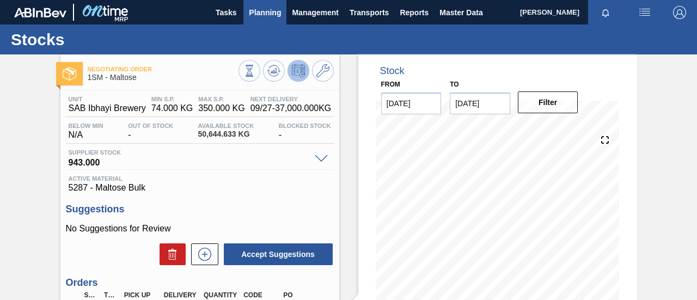
click at [270, 13] on span "Planning" at bounding box center [265, 12] width 32 height 13
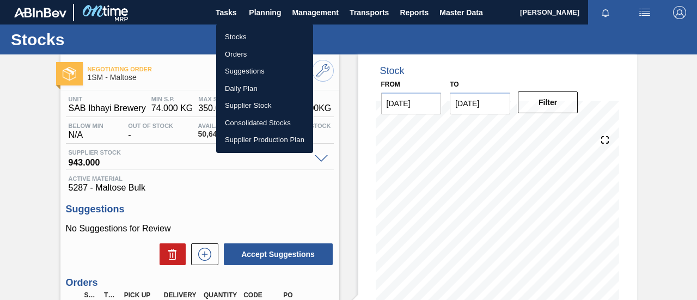
click at [253, 53] on li "Orders" at bounding box center [264, 54] width 97 height 17
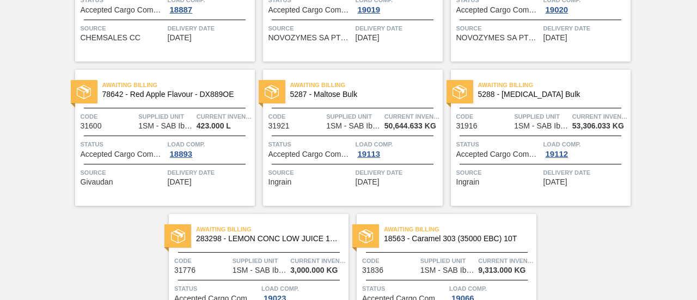
scroll to position [253, 0]
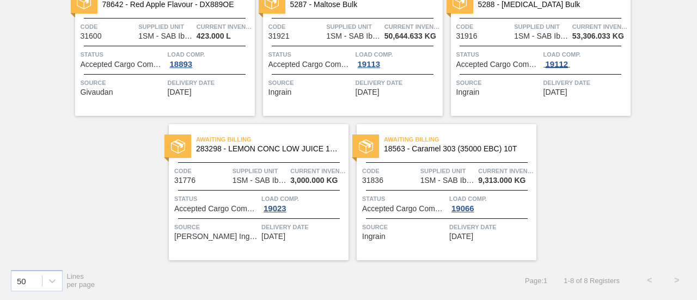
click at [563, 62] on div "19112" at bounding box center [557, 64] width 27 height 9
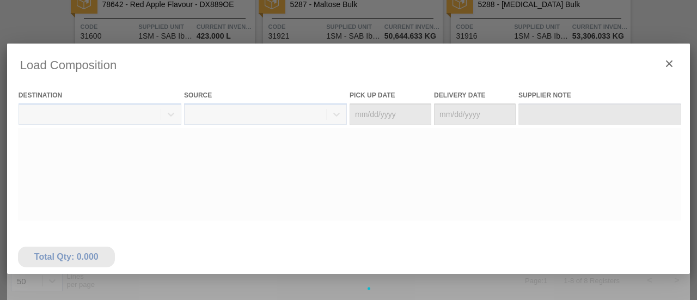
type Date "[DATE]"
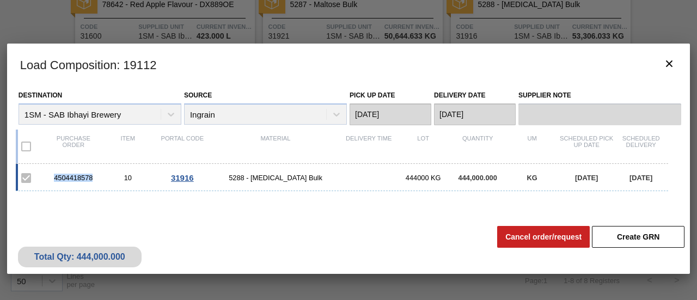
drag, startPoint x: 94, startPoint y: 178, endPoint x: 54, endPoint y: 181, distance: 39.3
click at [54, 181] on div "4504418578" at bounding box center [73, 178] width 54 height 8
copy div "4504418578"
click at [677, 60] on button "botão de ícone" at bounding box center [669, 64] width 26 height 26
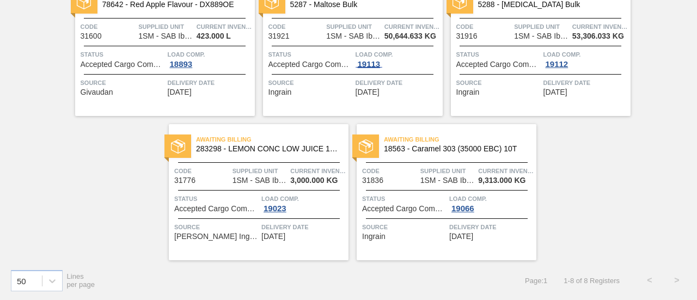
click at [370, 65] on div "19113" at bounding box center [369, 64] width 27 height 9
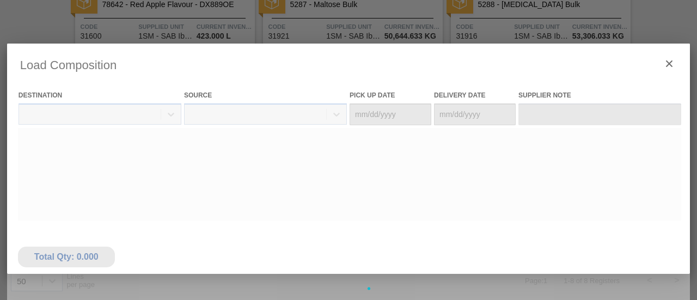
type Date "[DATE]"
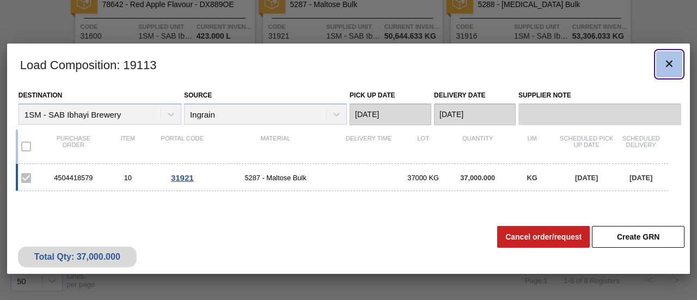
click at [679, 62] on button "botão de ícone" at bounding box center [669, 64] width 26 height 26
